Goal: Task Accomplishment & Management: Complete application form

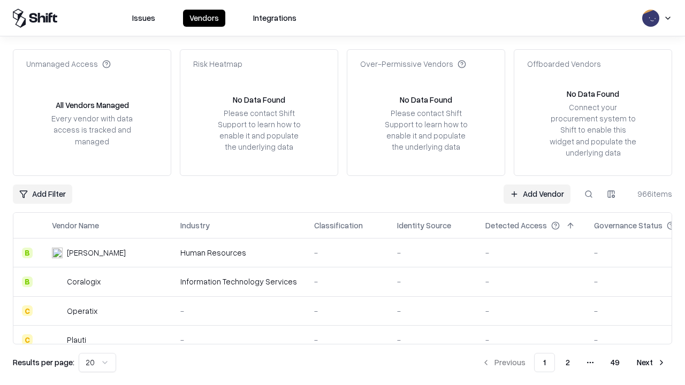
click at [537, 194] on link "Add Vendor" at bounding box center [537, 194] width 67 height 19
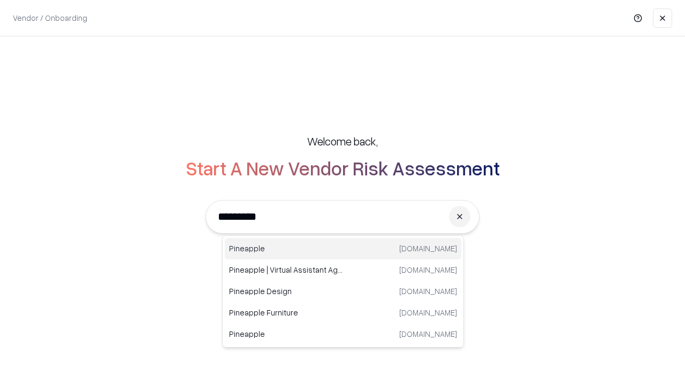
click at [343, 249] on div "Pineapple [DOMAIN_NAME]" at bounding box center [343, 248] width 237 height 21
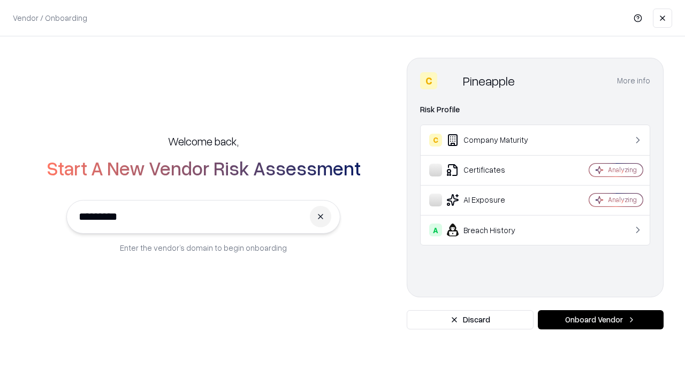
type input "*********"
click at [600, 320] on button "Onboard Vendor" at bounding box center [601, 319] width 126 height 19
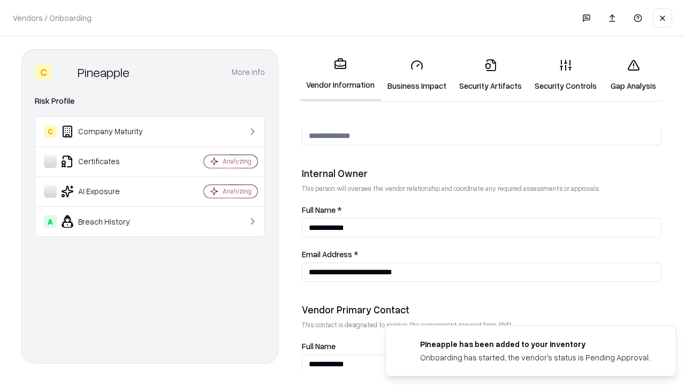
scroll to position [554, 0]
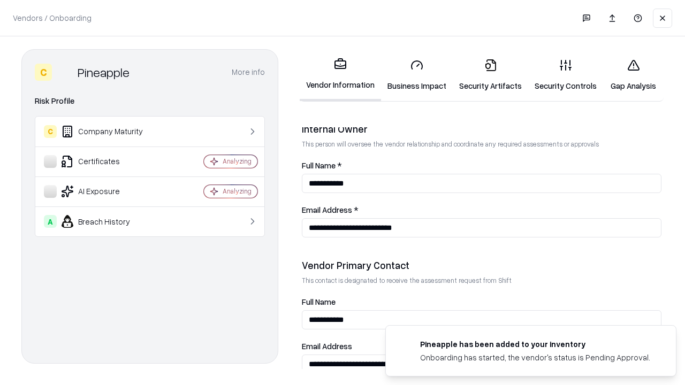
click at [417, 75] on link "Business Impact" at bounding box center [417, 75] width 72 height 50
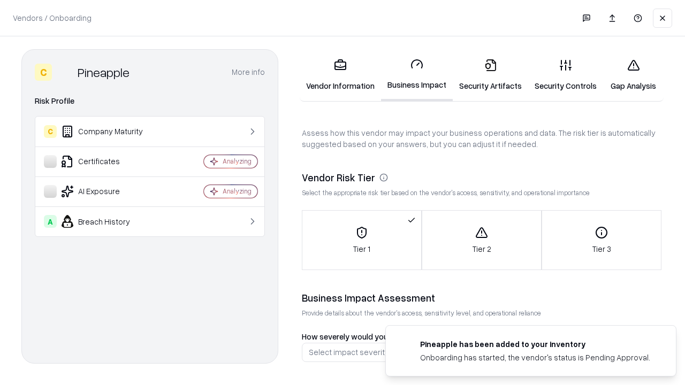
click at [633, 75] on link "Gap Analysis" at bounding box center [633, 75] width 60 height 50
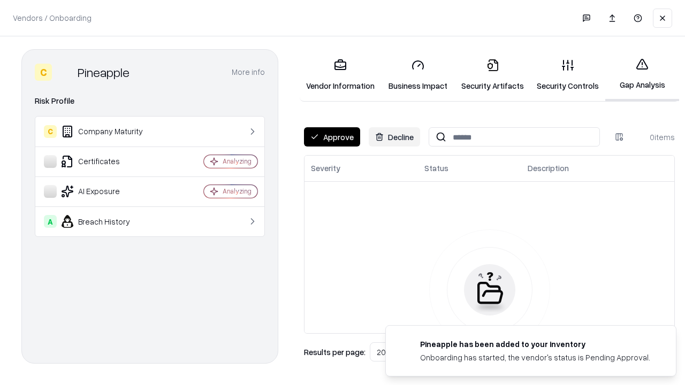
click at [332, 137] on button "Approve" at bounding box center [332, 136] width 56 height 19
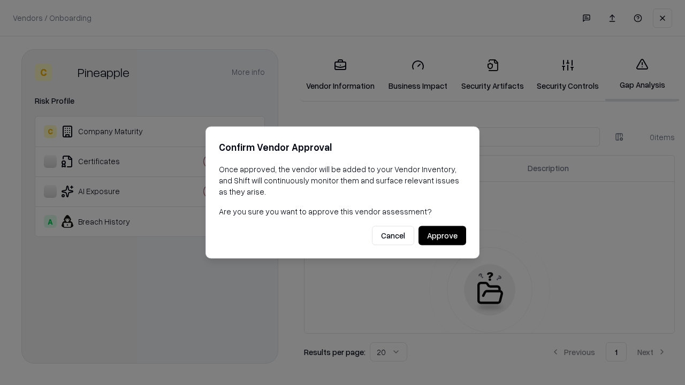
click at [442, 235] on button "Approve" at bounding box center [442, 235] width 48 height 19
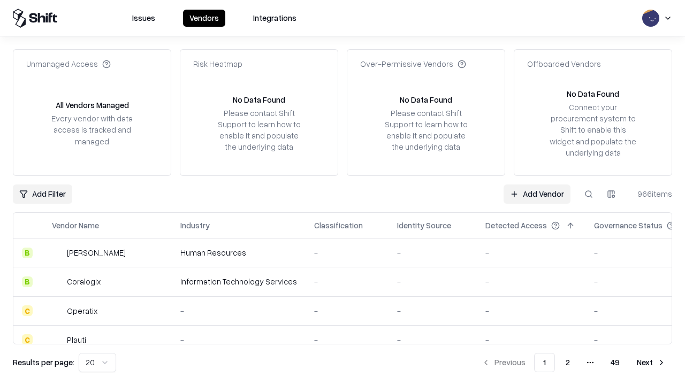
type input "*********"
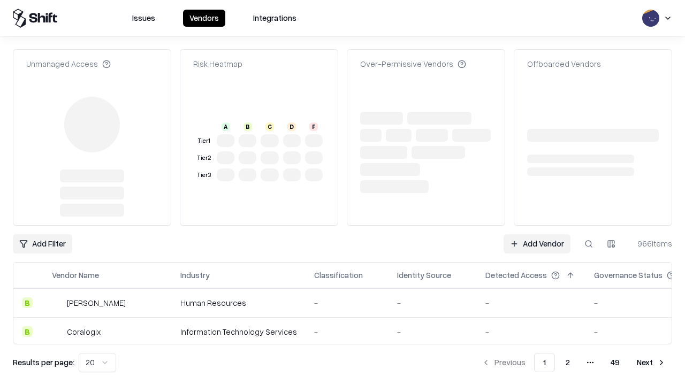
click at [537, 234] on link "Add Vendor" at bounding box center [537, 243] width 67 height 19
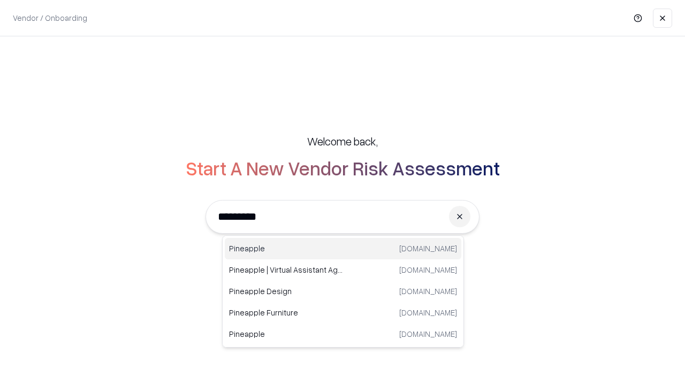
click at [343, 249] on div "Pineapple [DOMAIN_NAME]" at bounding box center [343, 248] width 237 height 21
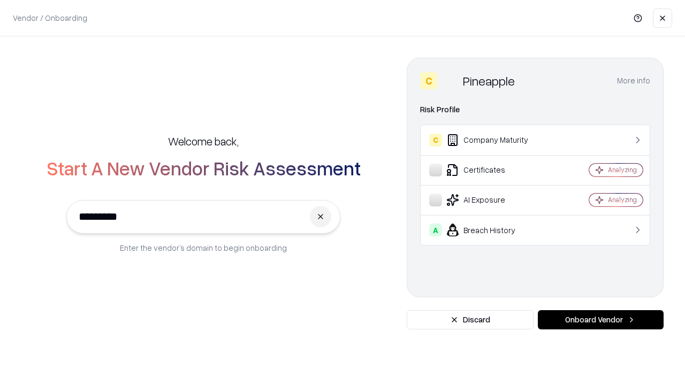
type input "*********"
click at [600, 320] on button "Onboard Vendor" at bounding box center [601, 319] width 126 height 19
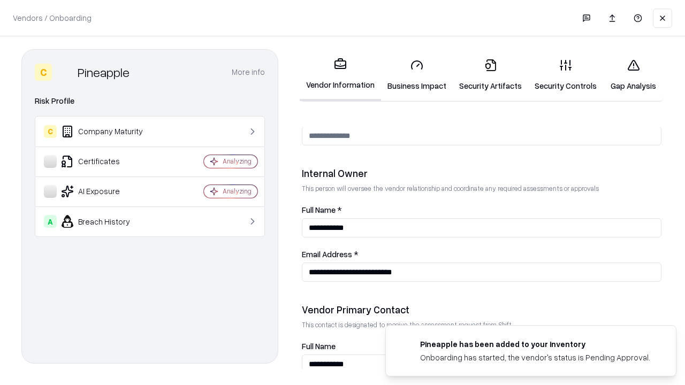
scroll to position [554, 0]
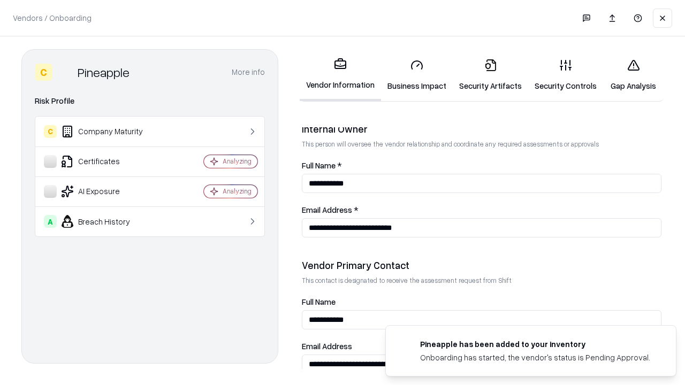
click at [633, 75] on link "Gap Analysis" at bounding box center [633, 75] width 60 height 50
